Goal: Task Accomplishment & Management: Use online tool/utility

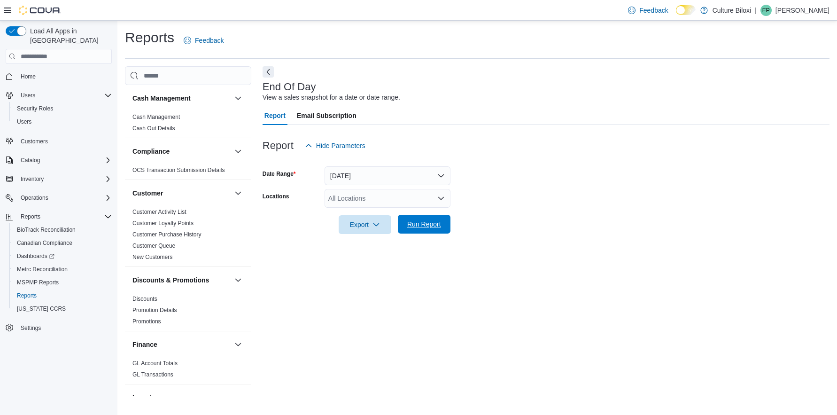
click at [432, 226] on span "Run Report" at bounding box center [424, 223] width 34 height 9
